Goal: Task Accomplishment & Management: Complete application form

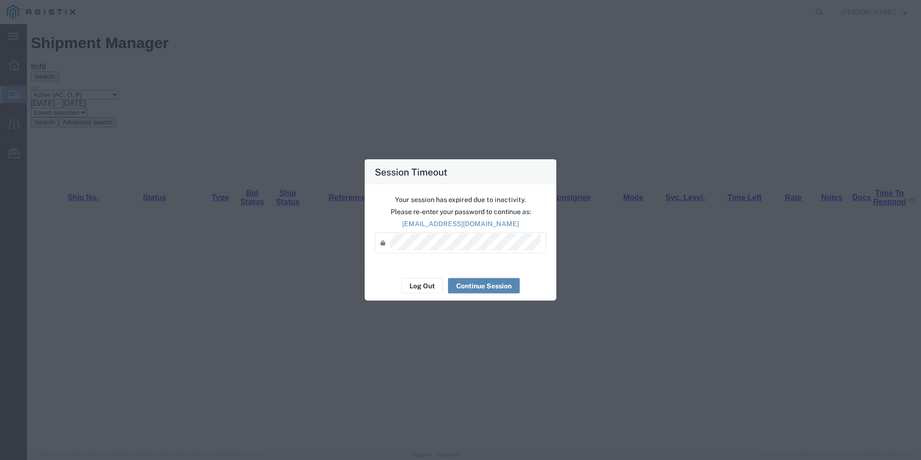
click at [486, 281] on button "Continue Session" at bounding box center [484, 285] width 72 height 15
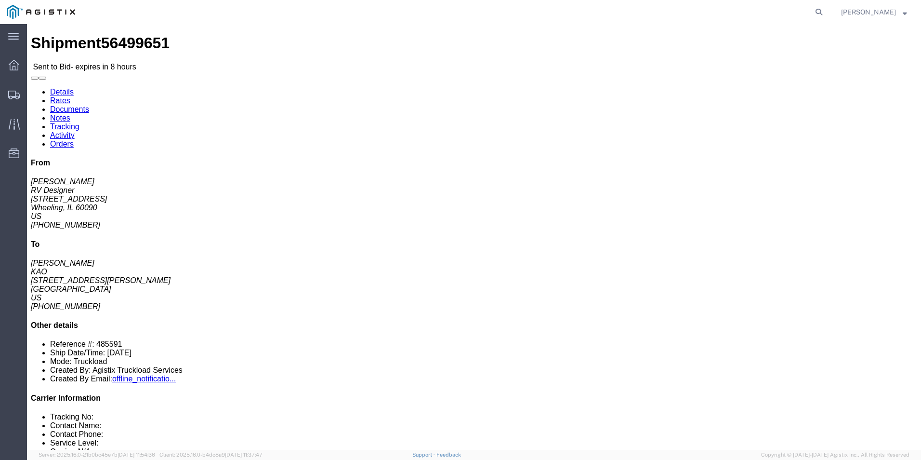
click link "Enter / Modify Bid"
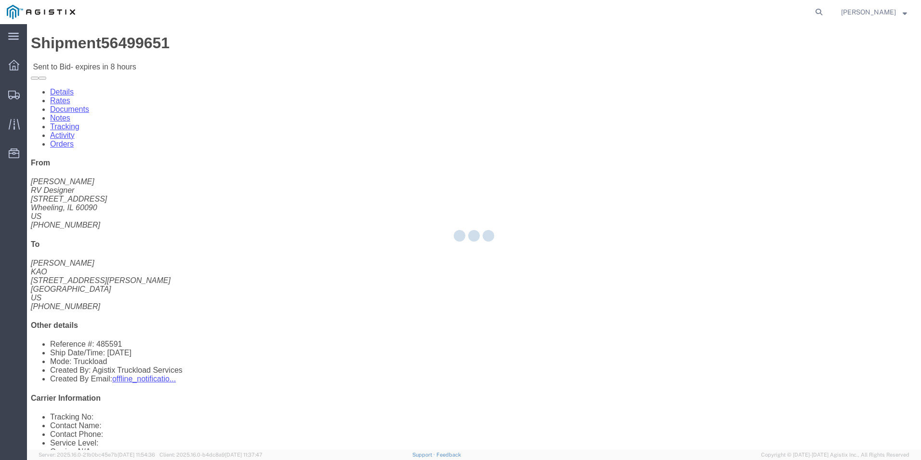
select select "18393"
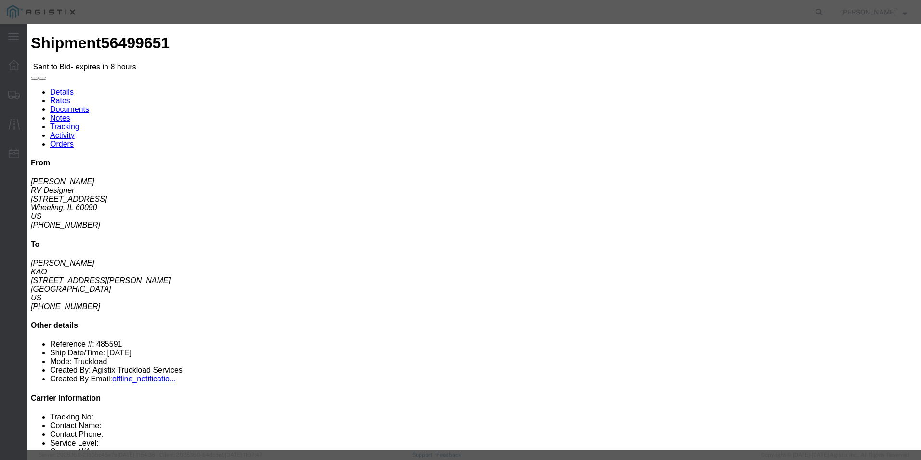
click select "Select Guaranteed Next Day Rail TL Standard 3 - 5 Day"
select select "38971"
click select "Select Guaranteed Next Day Rail TL Standard 3 - 5 Day"
click select "Select Air Less than Truckload Multi-Leg Ocean Freight Rail Small Parcel Truckl…"
click icon "button"
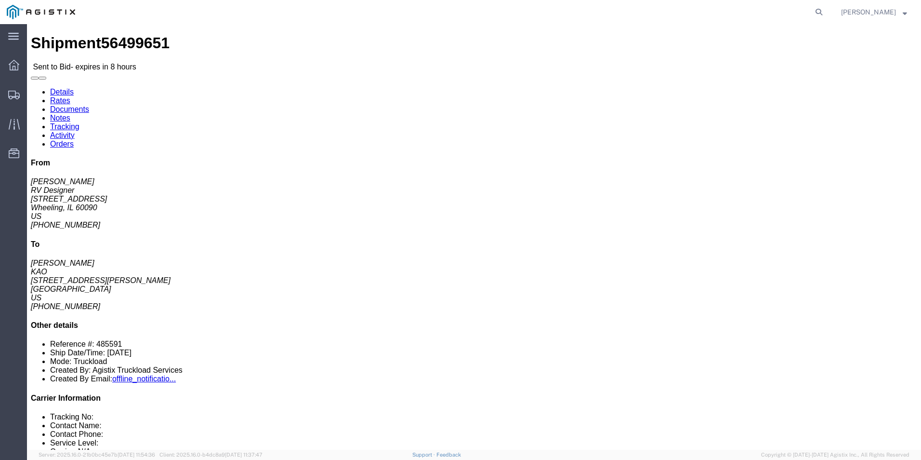
click link "Enter / Modify Bid"
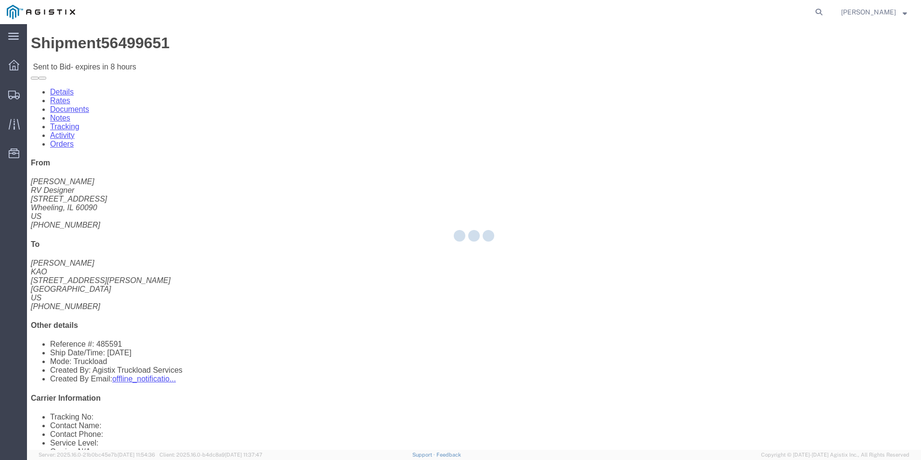
select select "18393"
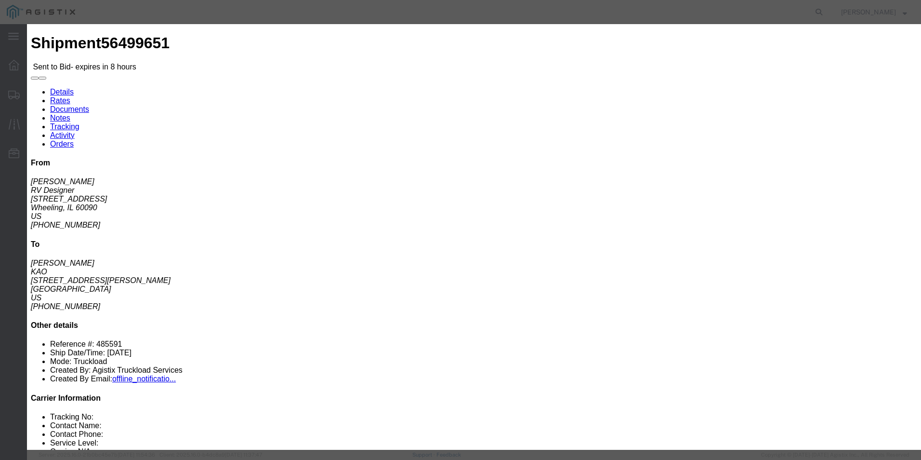
click select "Select Guaranteed Next Day Rail TL Standard 3 - 5 Day"
select select "38971"
click select "Select Guaranteed Next Day Rail TL Standard 3 - 5 Day"
click input "text"
type input "ITS BID"
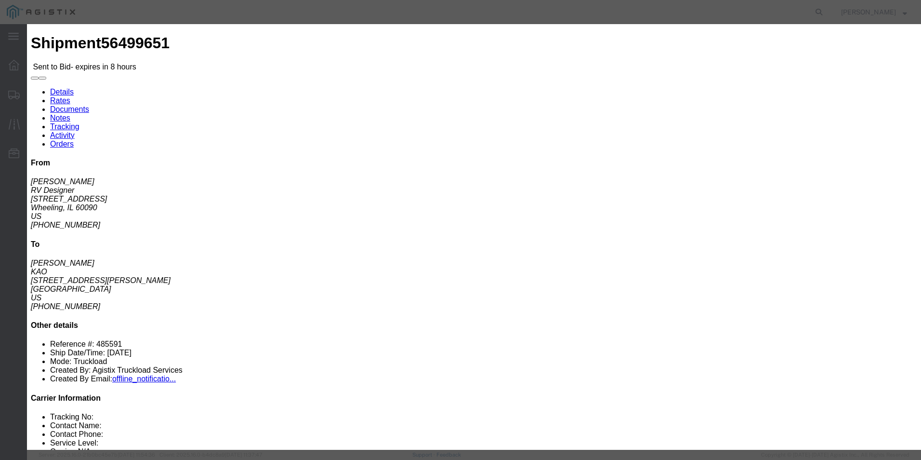
drag, startPoint x: 407, startPoint y: 195, endPoint x: 403, endPoint y: 201, distance: 6.9
click select "Select Air Less than Truckload Multi-Leg Ocean Freight Rail Small Parcel Truckl…"
select select "TL"
click select "Select Air Less than Truckload Multi-Leg Ocean Freight Rail Small Parcel Truckl…"
click input "number"
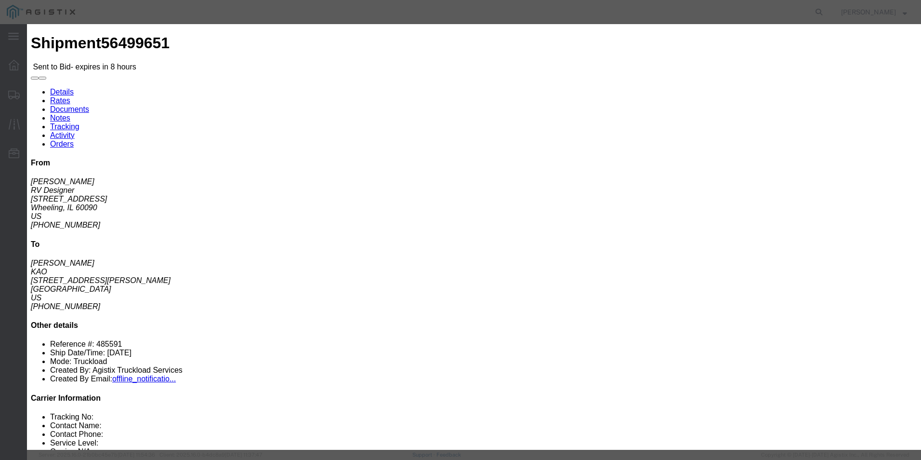
type input "1175"
click button "Submit"
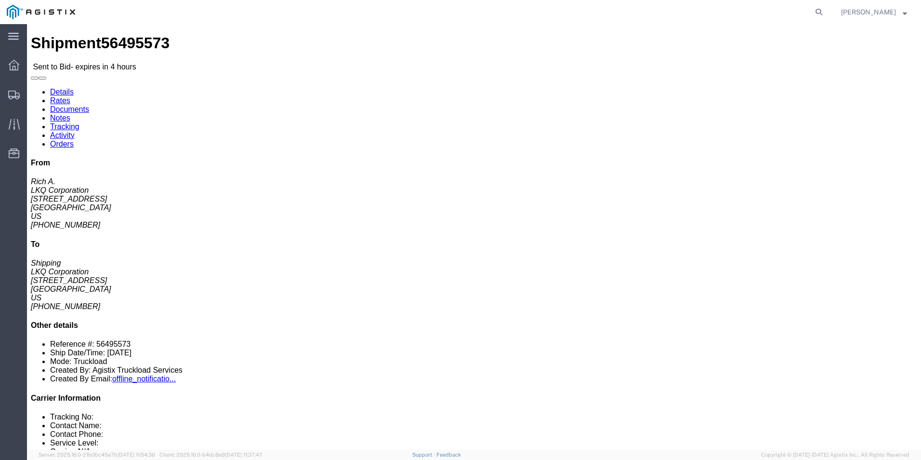
click link "Enter / Modify Bid"
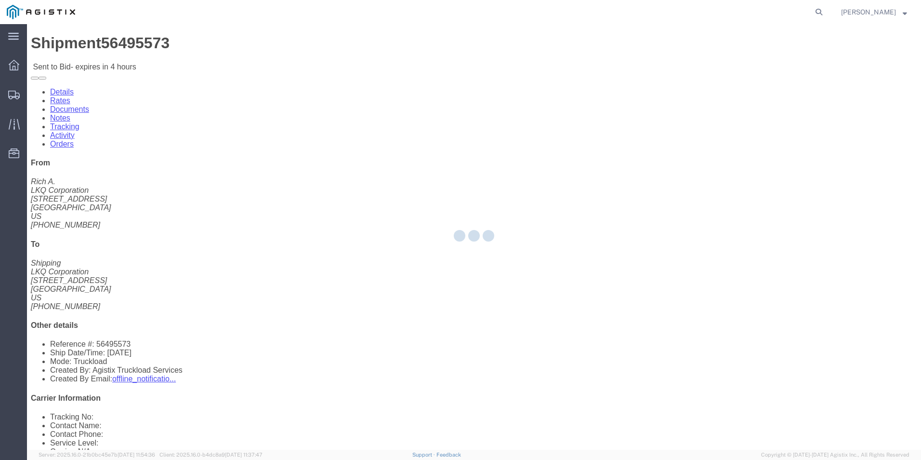
select select "18393"
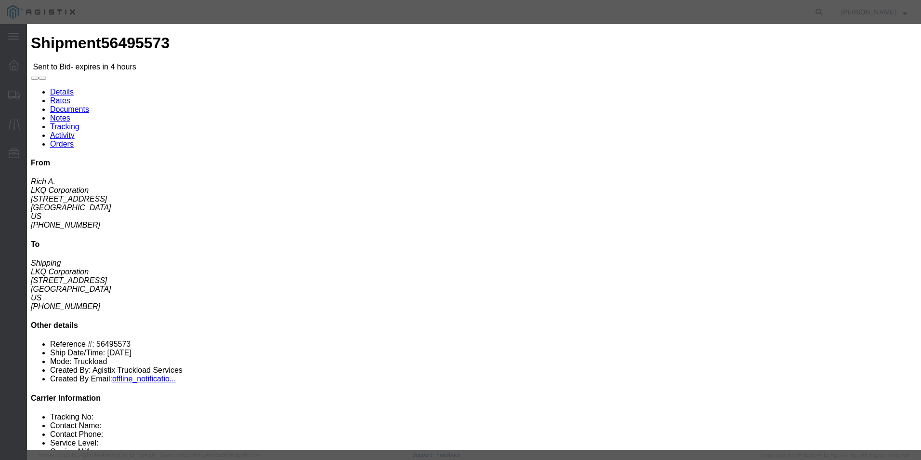
click select "Select Guaranteed Next Day Rail TL Standard 3 - 5 Day"
select select "35343"
click select "Select Guaranteed Next Day Rail TL Standard 3 - 5 Day"
click input "text"
type input "ITS BID"
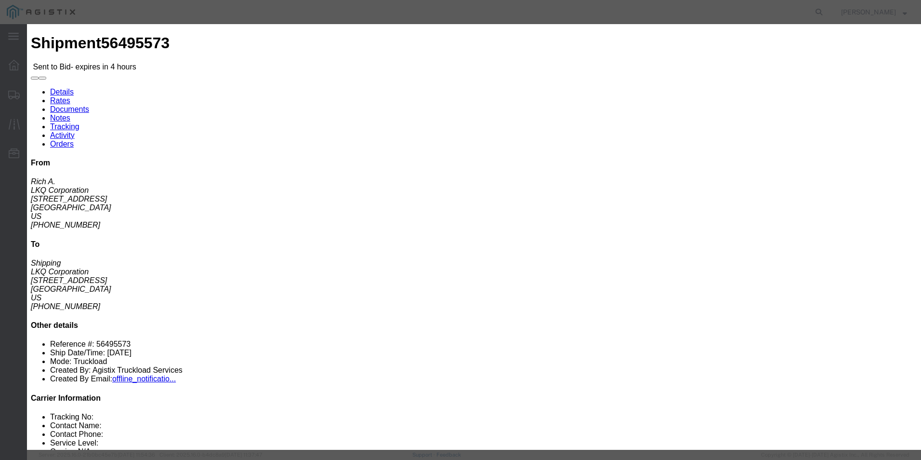
click select "Select Air Less than Truckload Multi-Leg Ocean Freight Rail Small Parcel Truckl…"
select select "TL"
click select "Select Air Less than Truckload Multi-Leg Ocean Freight Rail Small Parcel Truckl…"
click input "number"
type input "2195"
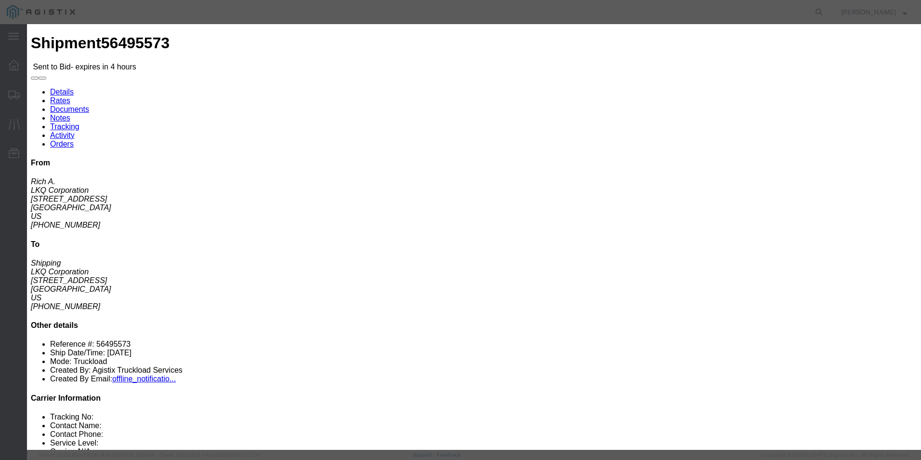
click button "Submit"
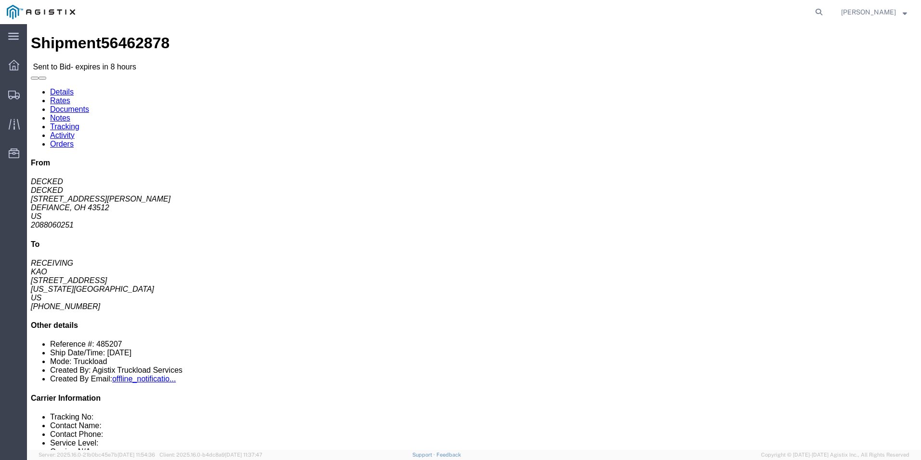
click link "Enter / Modify Bid"
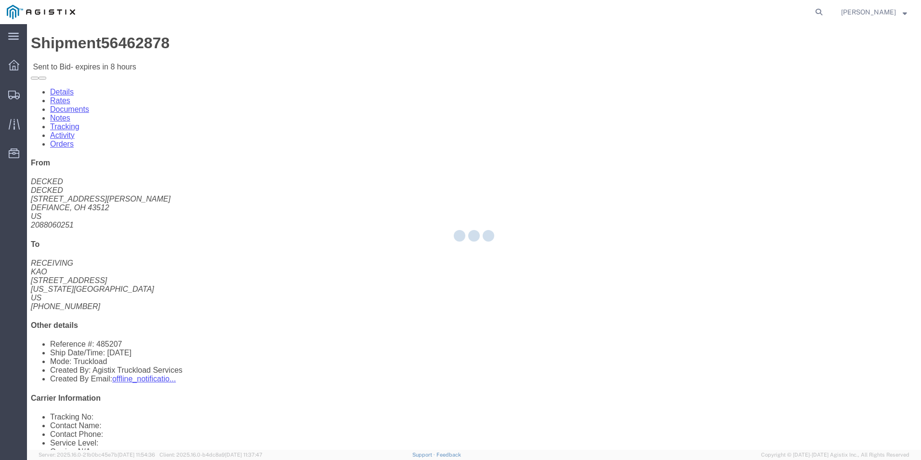
select select "18393"
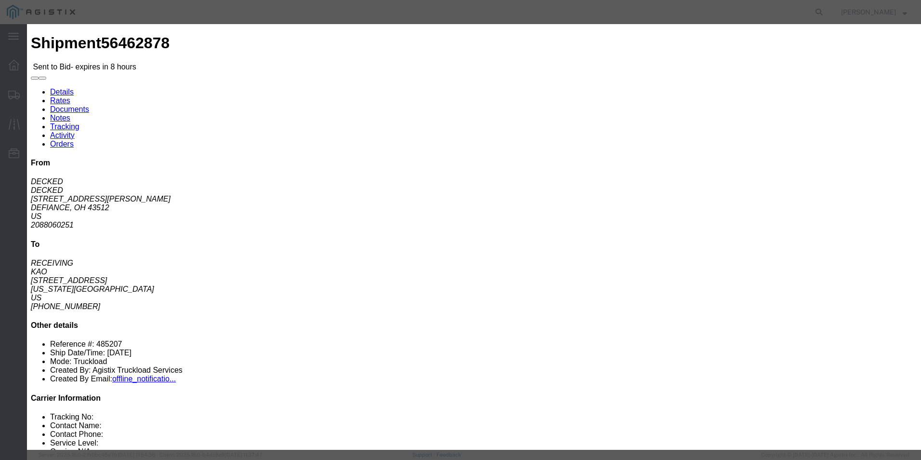
click select "Select Guaranteed Next Day Rail TL Standard 3 - 5 Day"
select select "38971"
click select "Select Guaranteed Next Day Rail TL Standard 3 - 5 Day"
click select "Select Air Less than Truckload Multi-Leg Ocean Freight Rail Small Parcel Truckl…"
select select "TL"
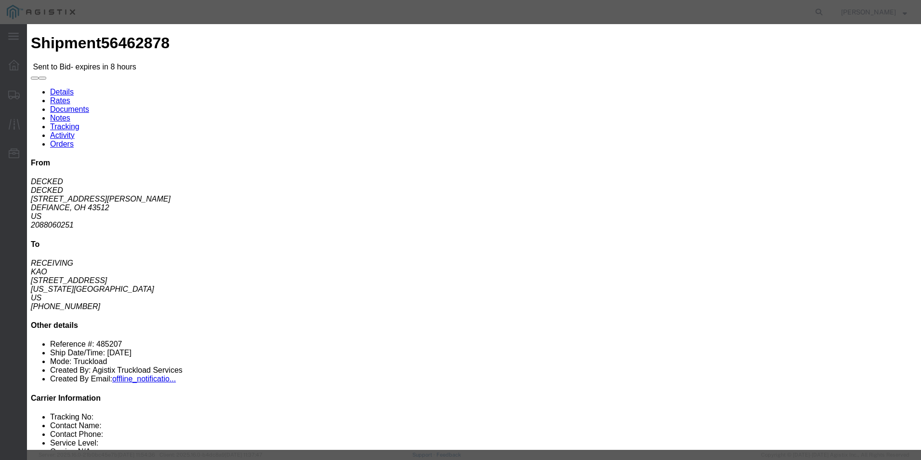
click select "Select Air Less than Truckload Multi-Leg Ocean Freight Rail Small Parcel Truckl…"
click input "text"
type input "ITS BID"
click input "number"
type input "1440"
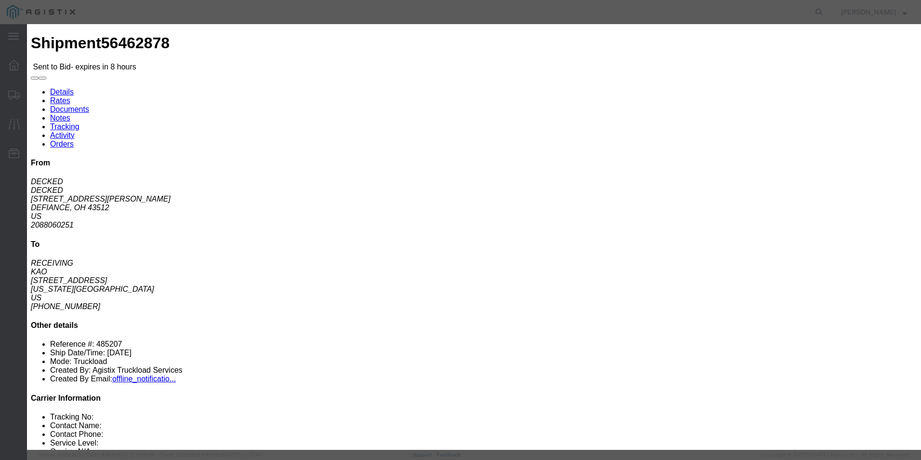
click button "Submit"
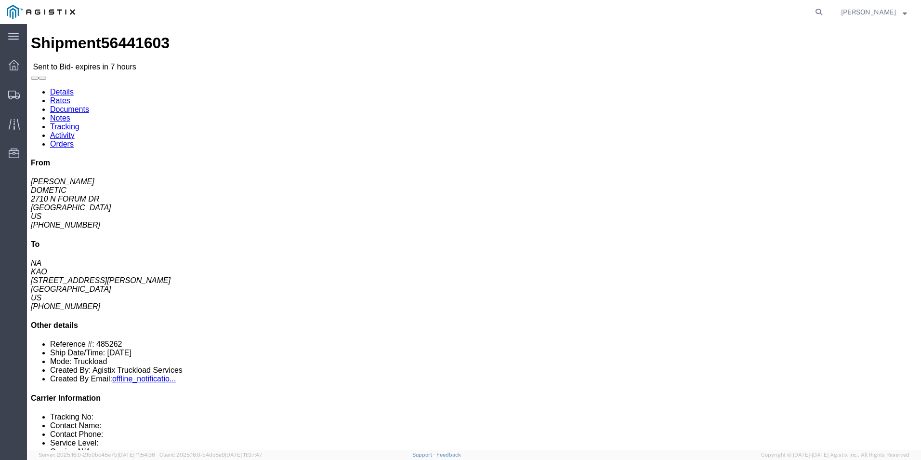
click link "Enter / Modify Bid"
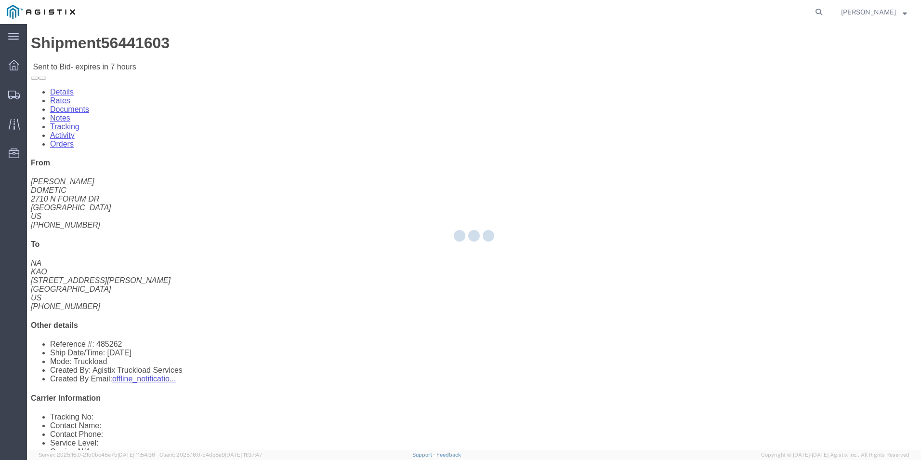
select select "18393"
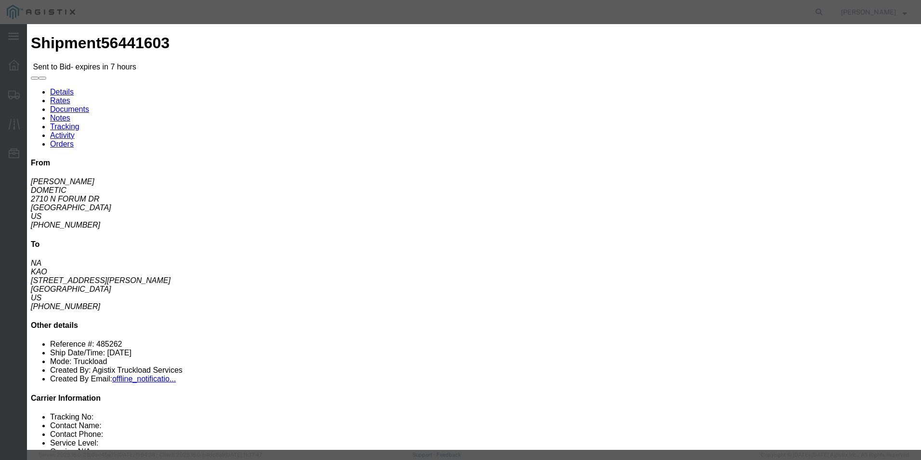
click select "Select Guaranteed Next Day Rail TL Standard 3 - 5 Day"
select select "35343"
click select "Select Guaranteed Next Day Rail TL Standard 3 - 5 Day"
drag, startPoint x: 397, startPoint y: 195, endPoint x: 395, endPoint y: 201, distance: 6.9
click select "Select Air Less than Truckload Multi-Leg Ocean Freight Rail Small Parcel Truckl…"
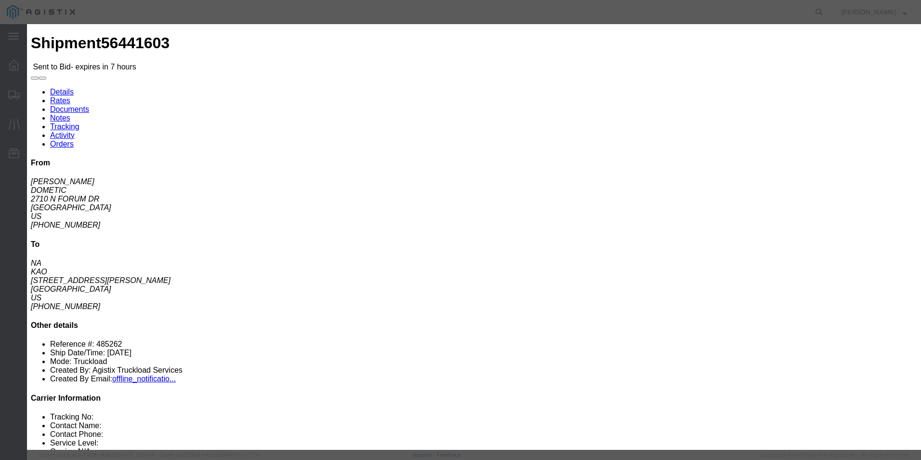
select select "TL"
click select "Select Air Less than Truckload Multi-Leg Ocean Freight Rail Small Parcel Truckl…"
click input "text"
type input "ITS BID"
click input "number"
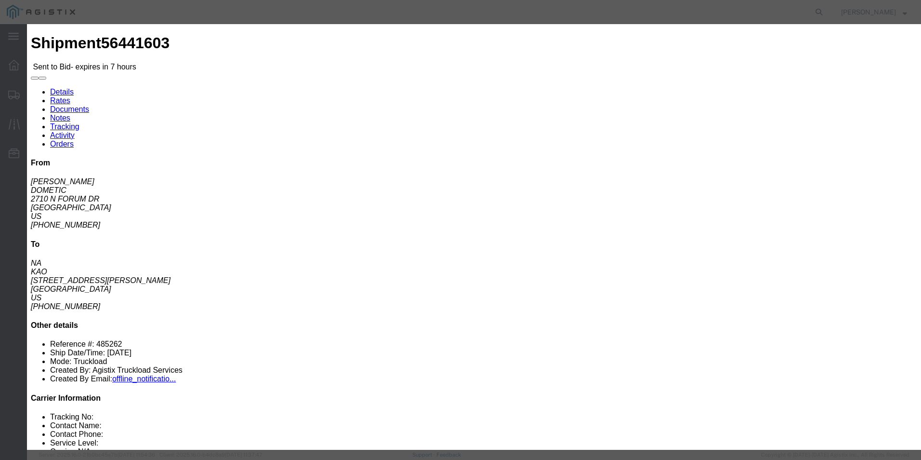
type input "1625"
click button "Submit"
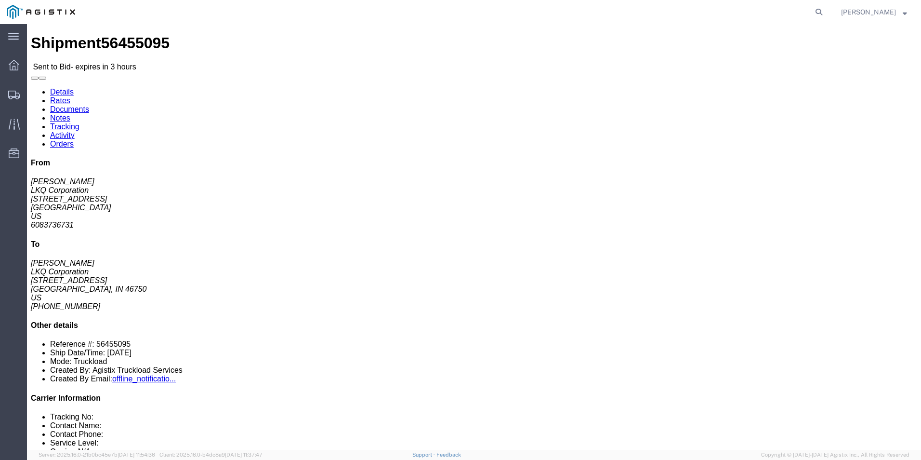
drag, startPoint x: 350, startPoint y: 172, endPoint x: 359, endPoint y: 167, distance: 10.8
click h4 "Routing & Vehicle Information"
click link "Enter / Modify Bid"
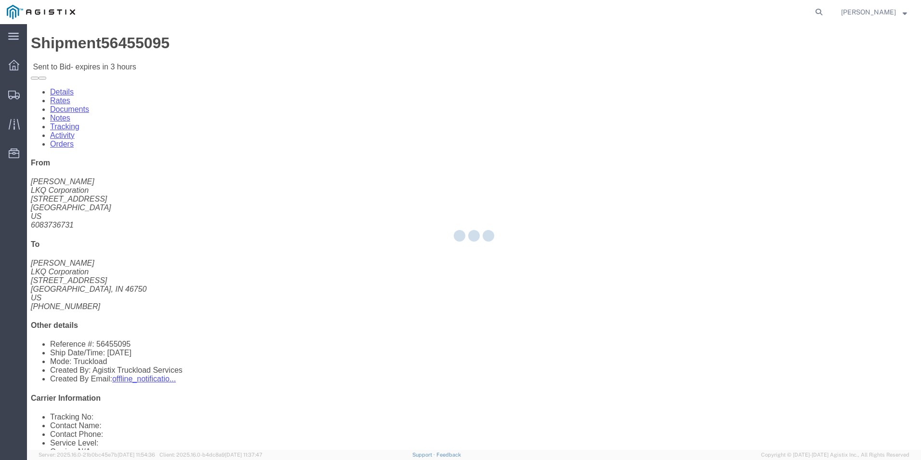
select select "18393"
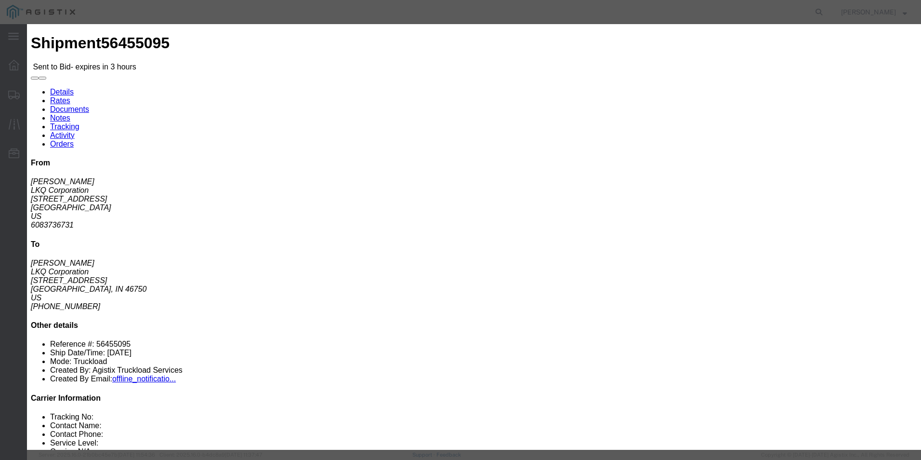
click select "Select Guaranteed Next Day Rail TL Standard 3 - 5 Day"
select select "38971"
click select "Select Guaranteed Next Day Rail TL Standard 3 - 5 Day"
click input "text"
type input "ITS BID"
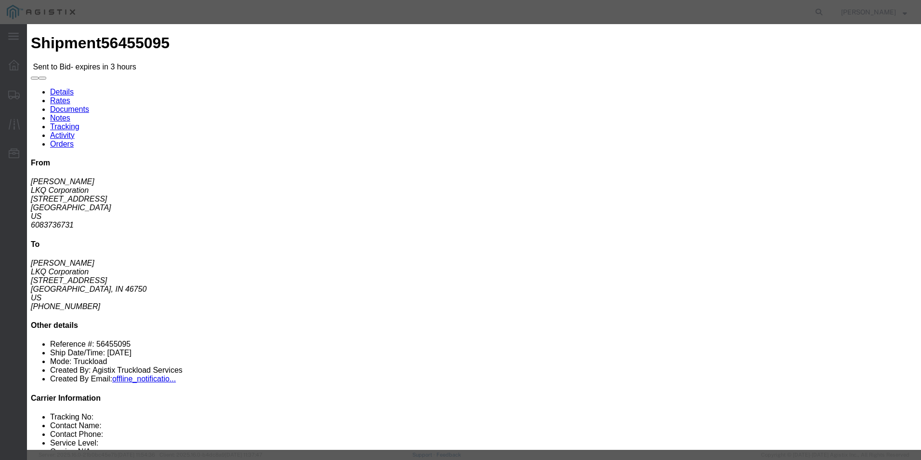
click select "Select Air Less than Truckload Multi-Leg Ocean Freight Rail Small Parcel Truckl…"
select select "TL"
click select "Select Air Less than Truckload Multi-Leg Ocean Freight Rail Small Parcel Truckl…"
click input "number"
type input "990"
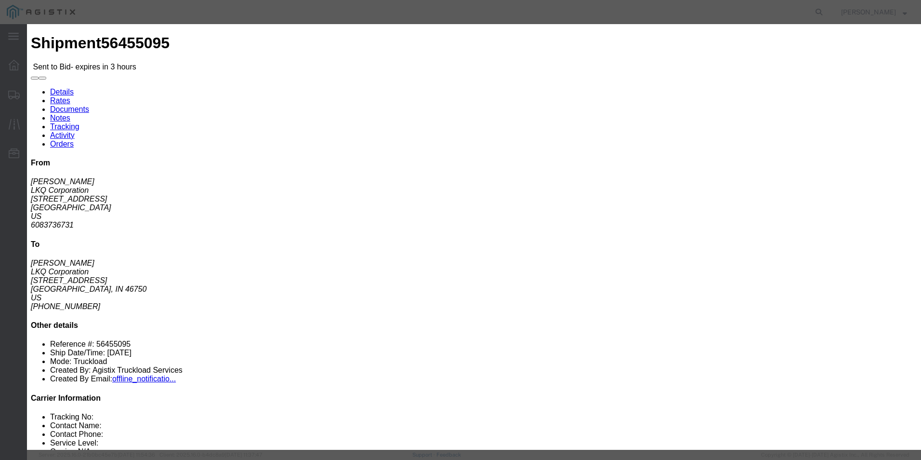
click button "Submit"
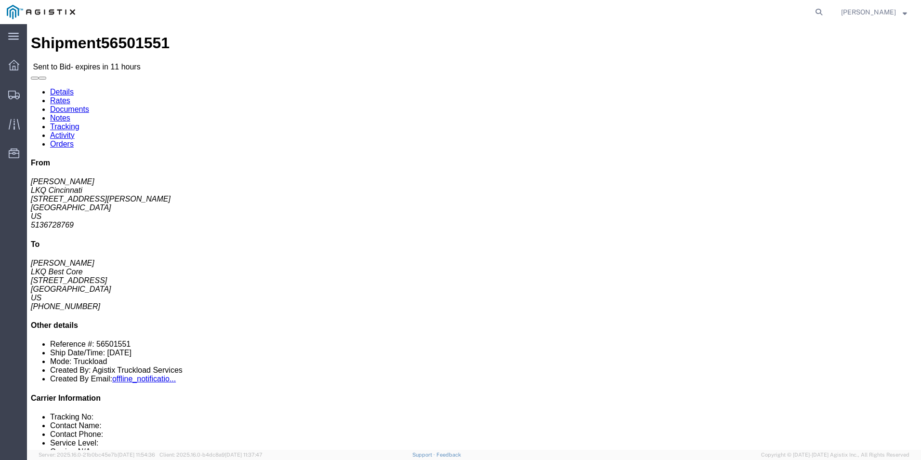
click link "Enter / Modify Bid"
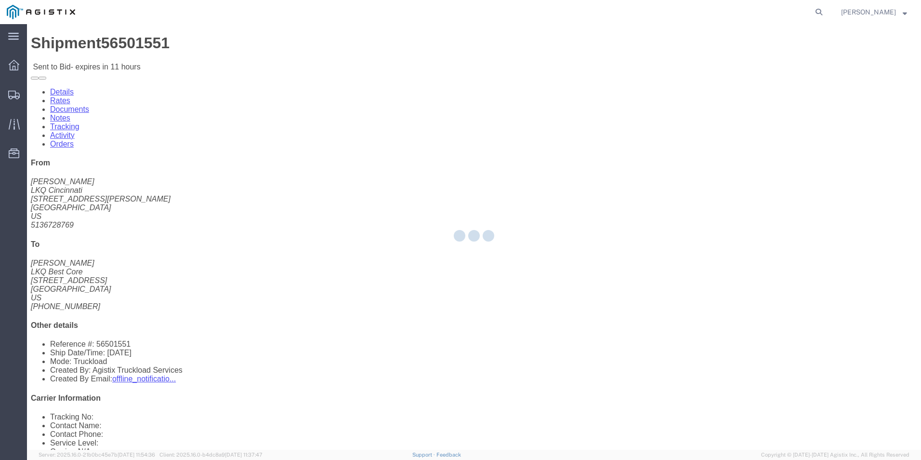
select select "18393"
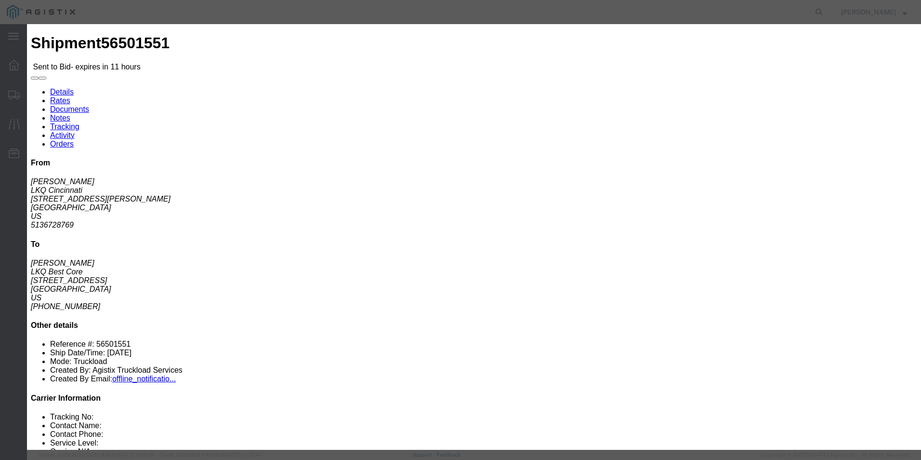
click select "Select Guaranteed Next Day Rail TL Standard 3 - 5 Day"
select select "38971"
click select "Select Guaranteed Next Day Rail TL Standard 3 - 5 Day"
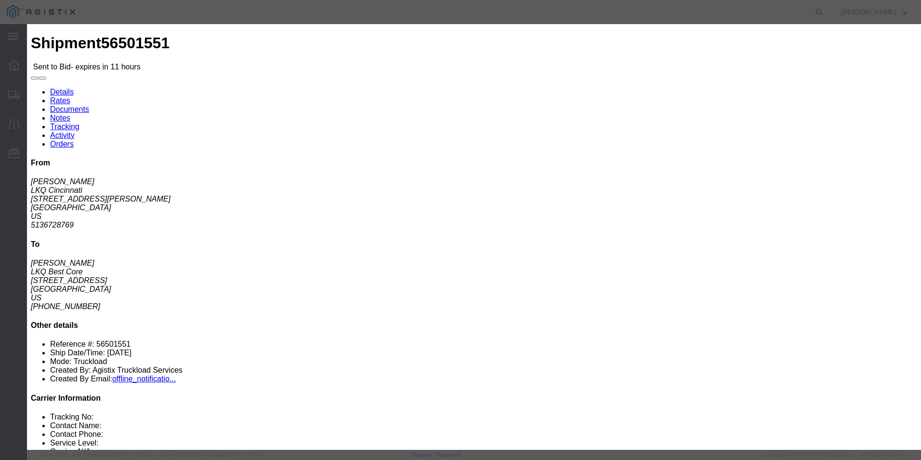
click input "text"
type input "ITS BID"
click div "Mode Select Air Less than Truckload Multi-Leg Ocean Freight Rail Small Parcel T…"
click select "Select Air Less than Truckload Multi-Leg Ocean Freight Rail Small Parcel Truckl…"
select select "TL"
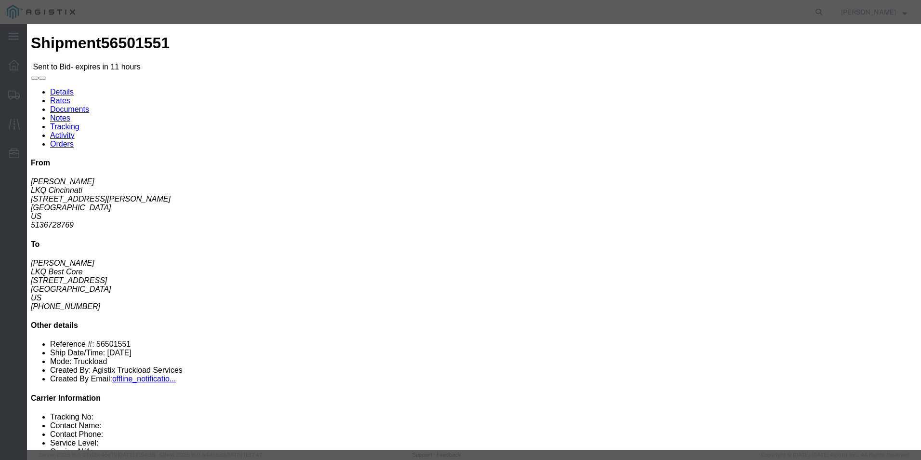
click select "Select Air Less than Truckload Multi-Leg Ocean Freight Rail Small Parcel Truckl…"
click input "number"
type input "2180"
click button "Submit"
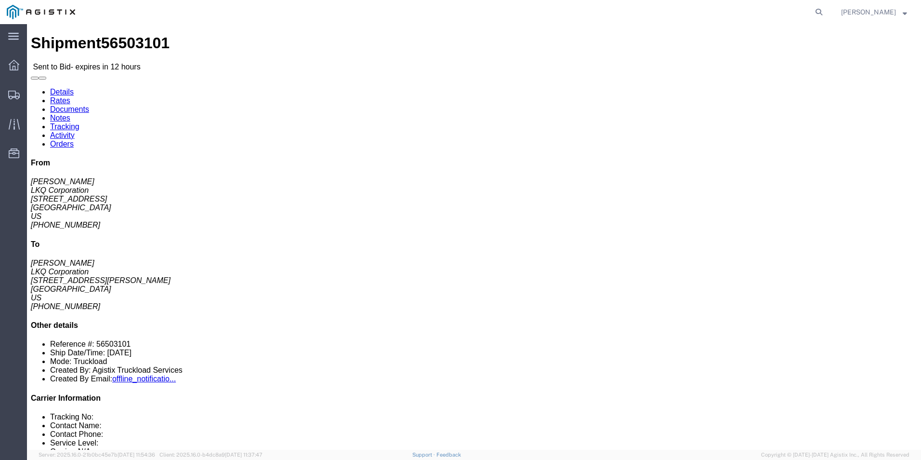
click div "Shipment Detail Ship From LKQ Corporation ([PERSON_NAME]) 1880 [STREET_ADDRESS]…"
click address "[PERSON_NAME] LKQ Corporation [STREET_ADDRESS][PERSON_NAME] [PHONE_NUMBER]"
click div "Ship From LKQ Corporation ([PERSON_NAME]) 1880 [STREET_ADDRESS] [PHONE_NUMBER] …"
